Goal: Connect with others: Participate in discussion

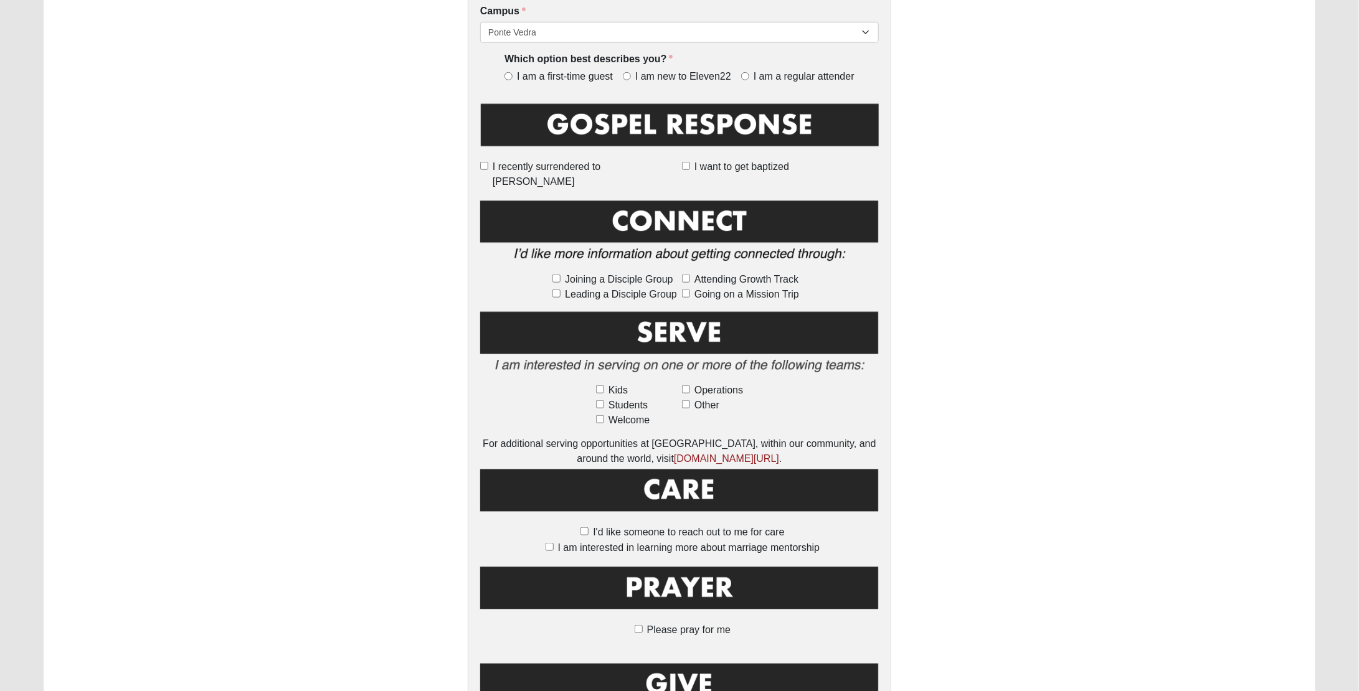
scroll to position [506, 0]
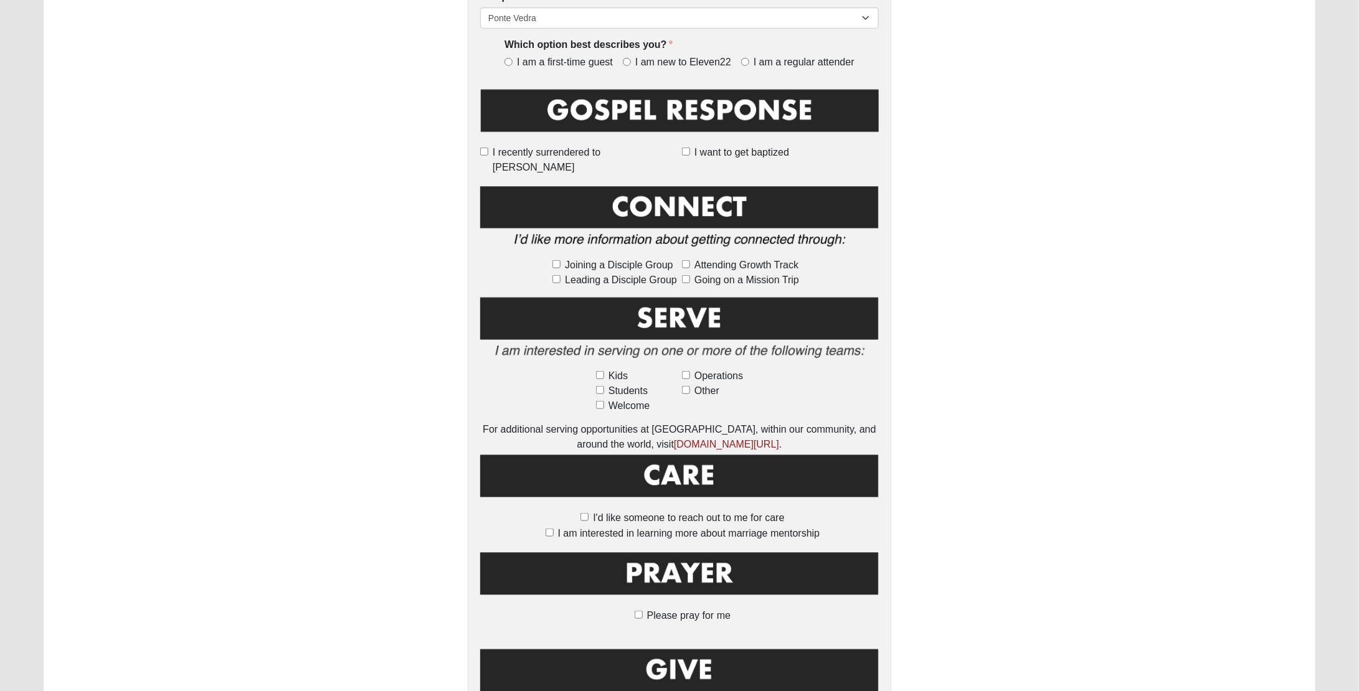
click at [700, 369] on span "Operations" at bounding box center [719, 376] width 49 height 15
click at [690, 371] on input "Operations" at bounding box center [686, 375] width 8 height 8
checkbox input "true"
click at [685, 386] on input "Other" at bounding box center [686, 390] width 8 height 8
checkbox input "true"
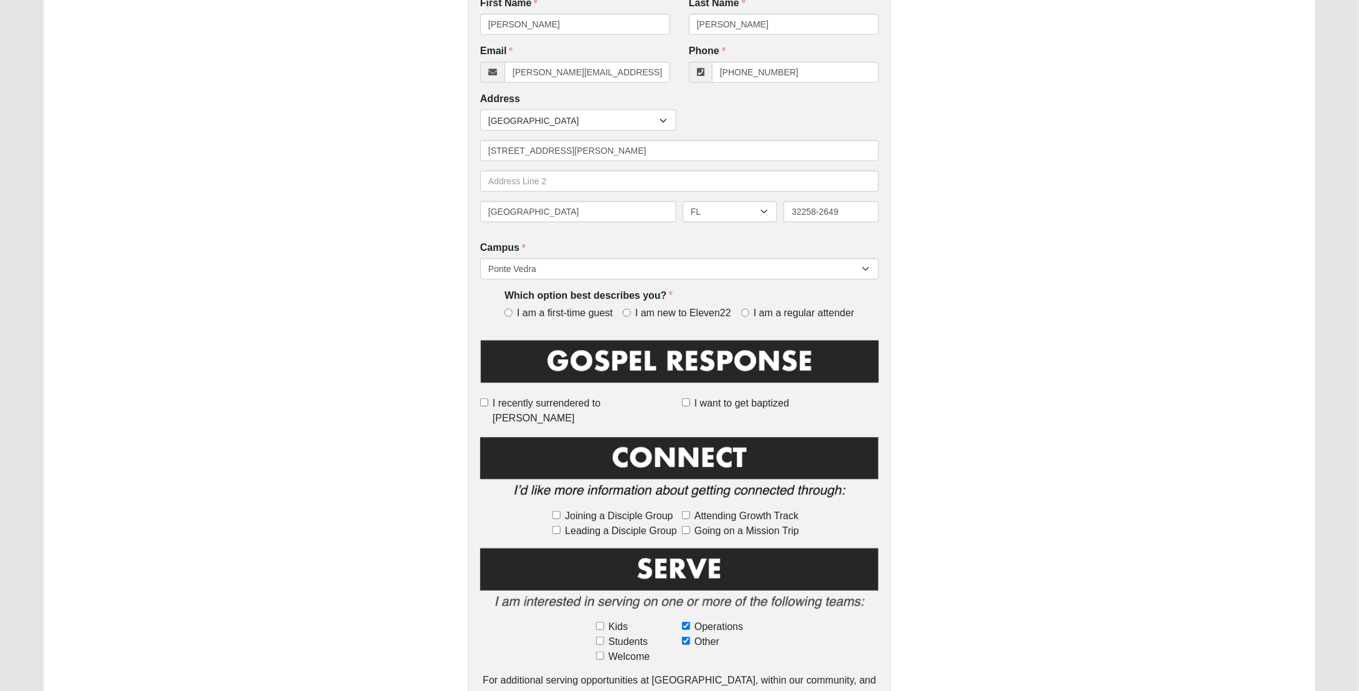
scroll to position [252, 0]
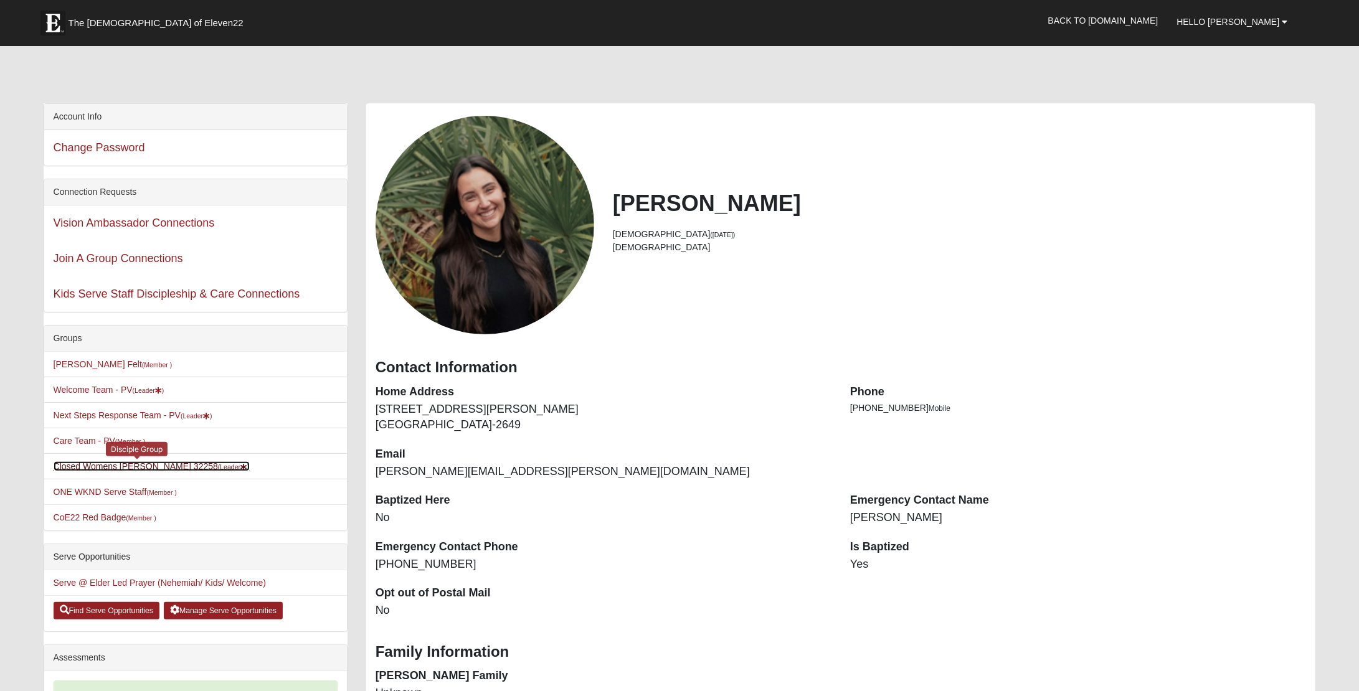
click at [135, 462] on link "Closed Womens Gonzalez 32258 (Leader )" at bounding box center [152, 467] width 196 height 10
